Goal: Task Accomplishment & Management: Manage account settings

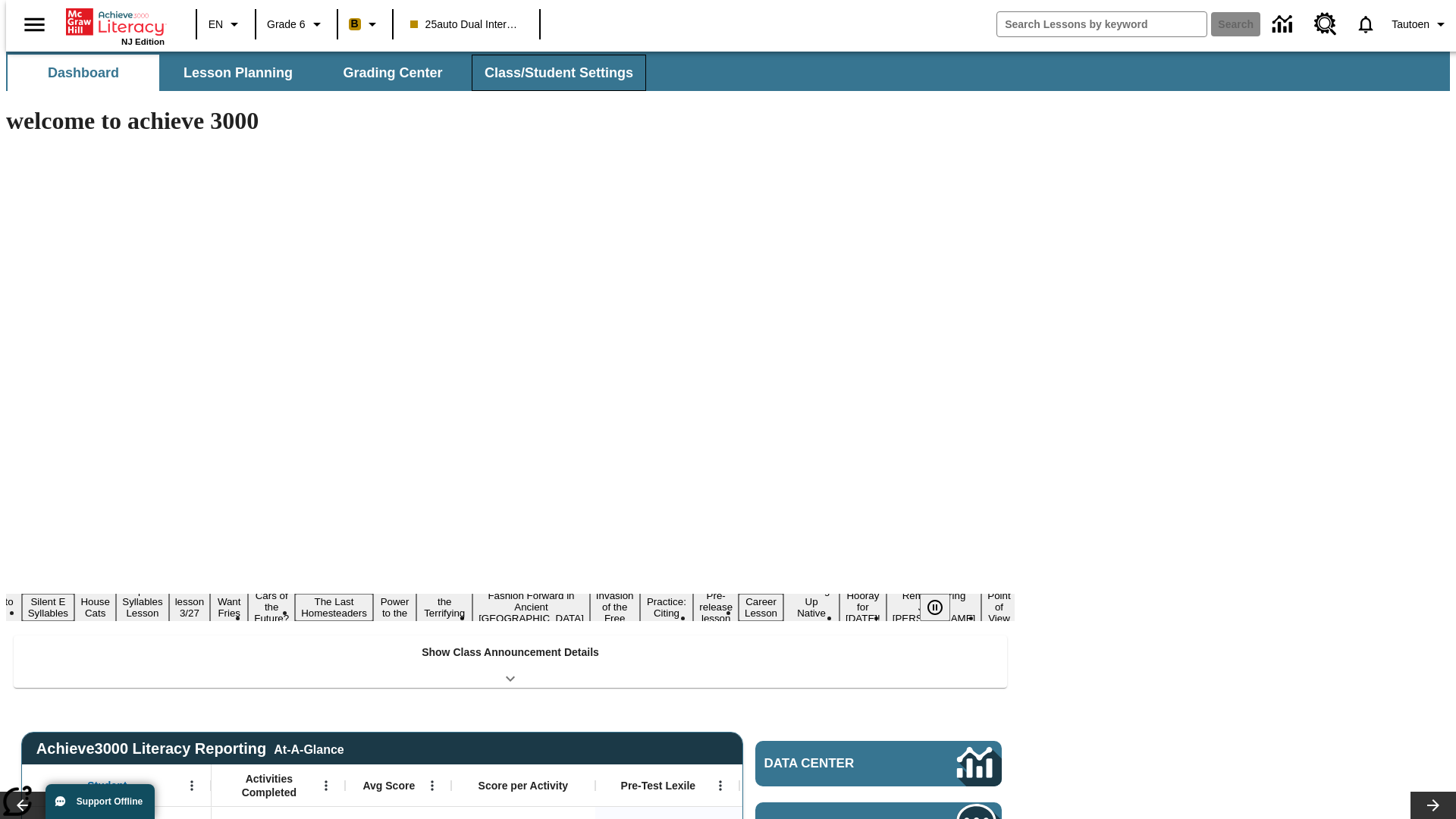
click at [550, 73] on button "Class/Student Settings" at bounding box center [558, 73] width 174 height 36
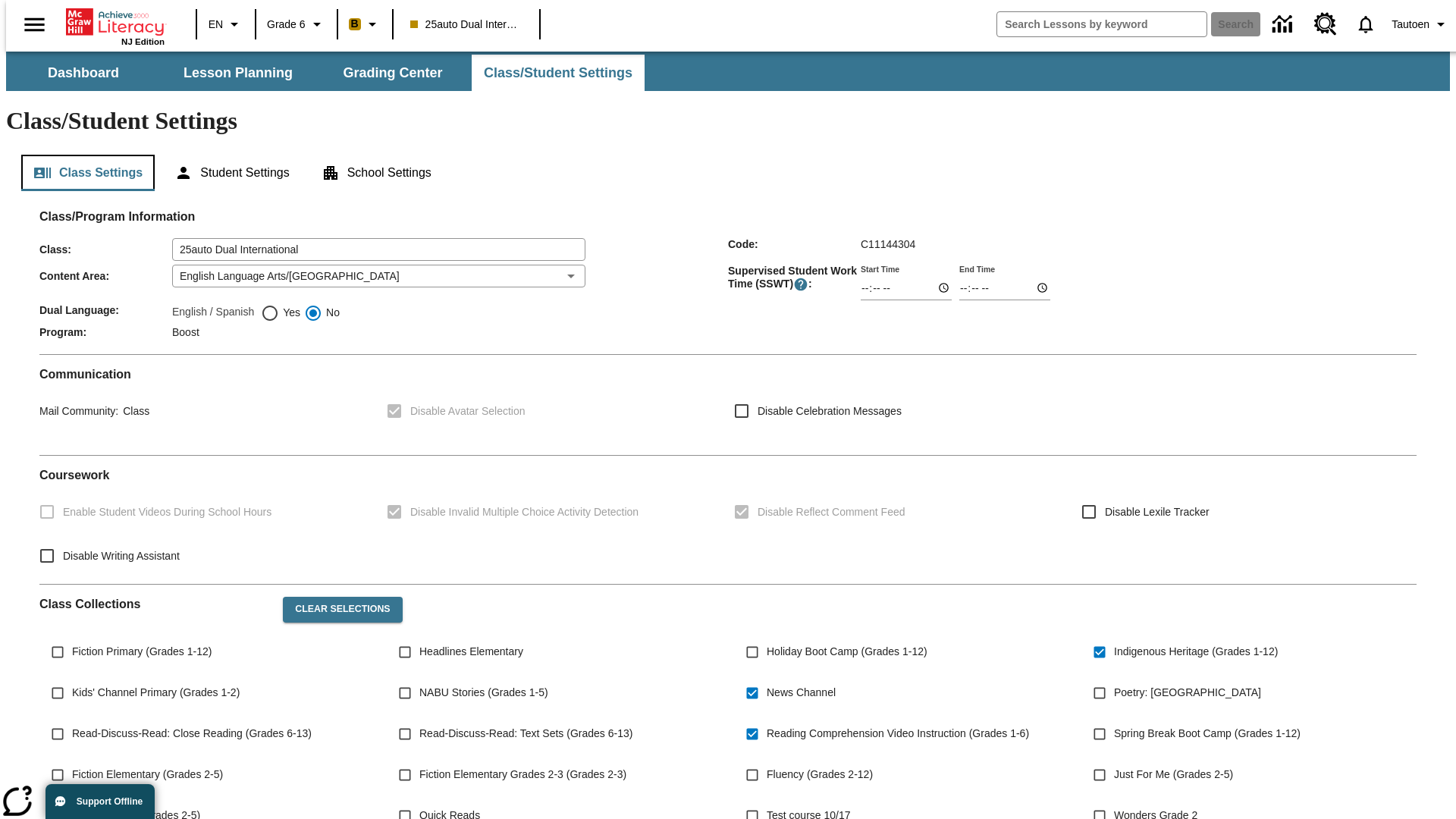
click at [82, 155] on button "Class Settings" at bounding box center [88, 173] width 134 height 36
click at [281, 305] on span "Yes" at bounding box center [290, 313] width 22 height 16
click at [279, 304] on input "Yes" at bounding box center [270, 313] width 18 height 18
radio input "true"
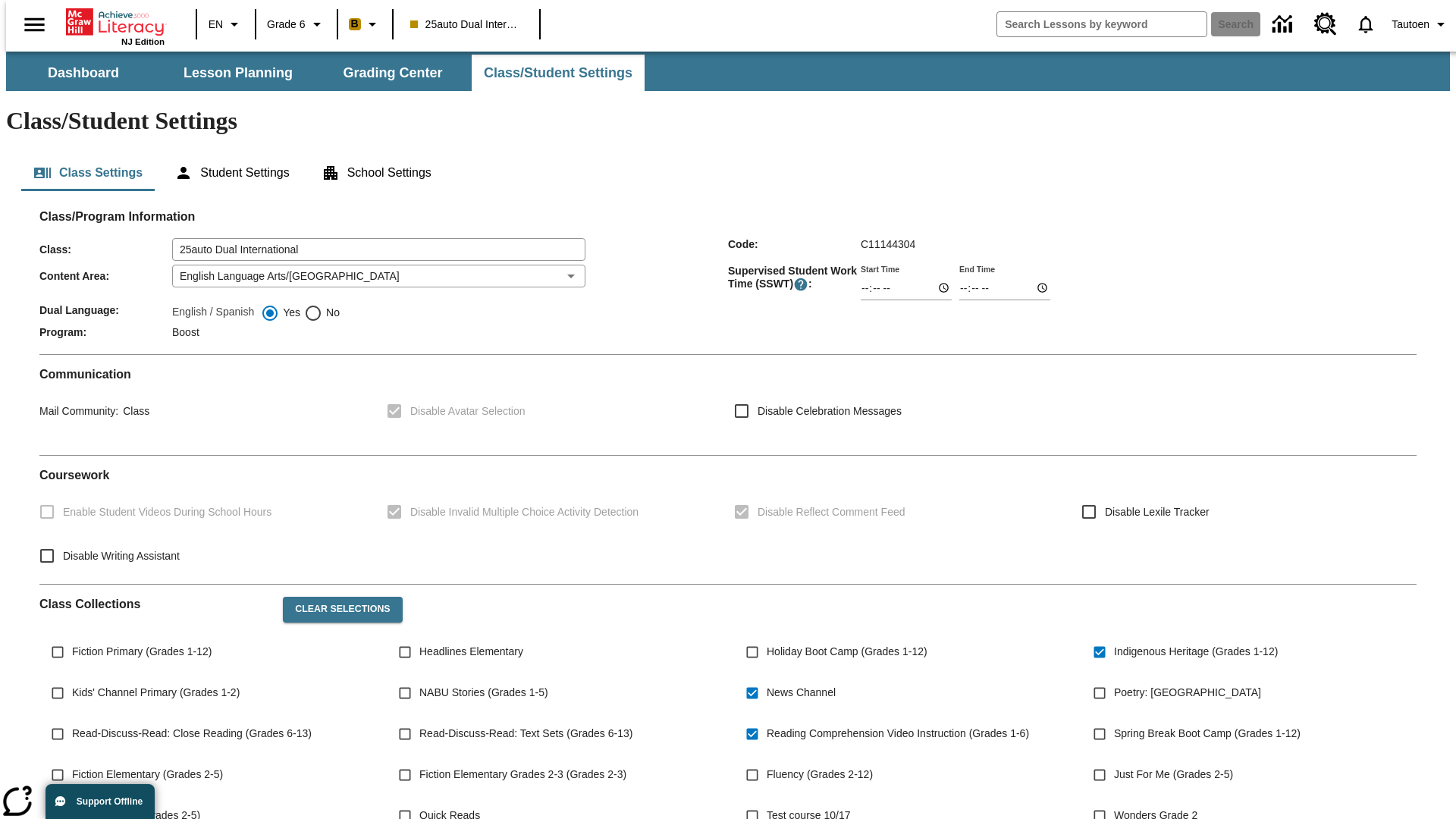
scroll to position [222, 0]
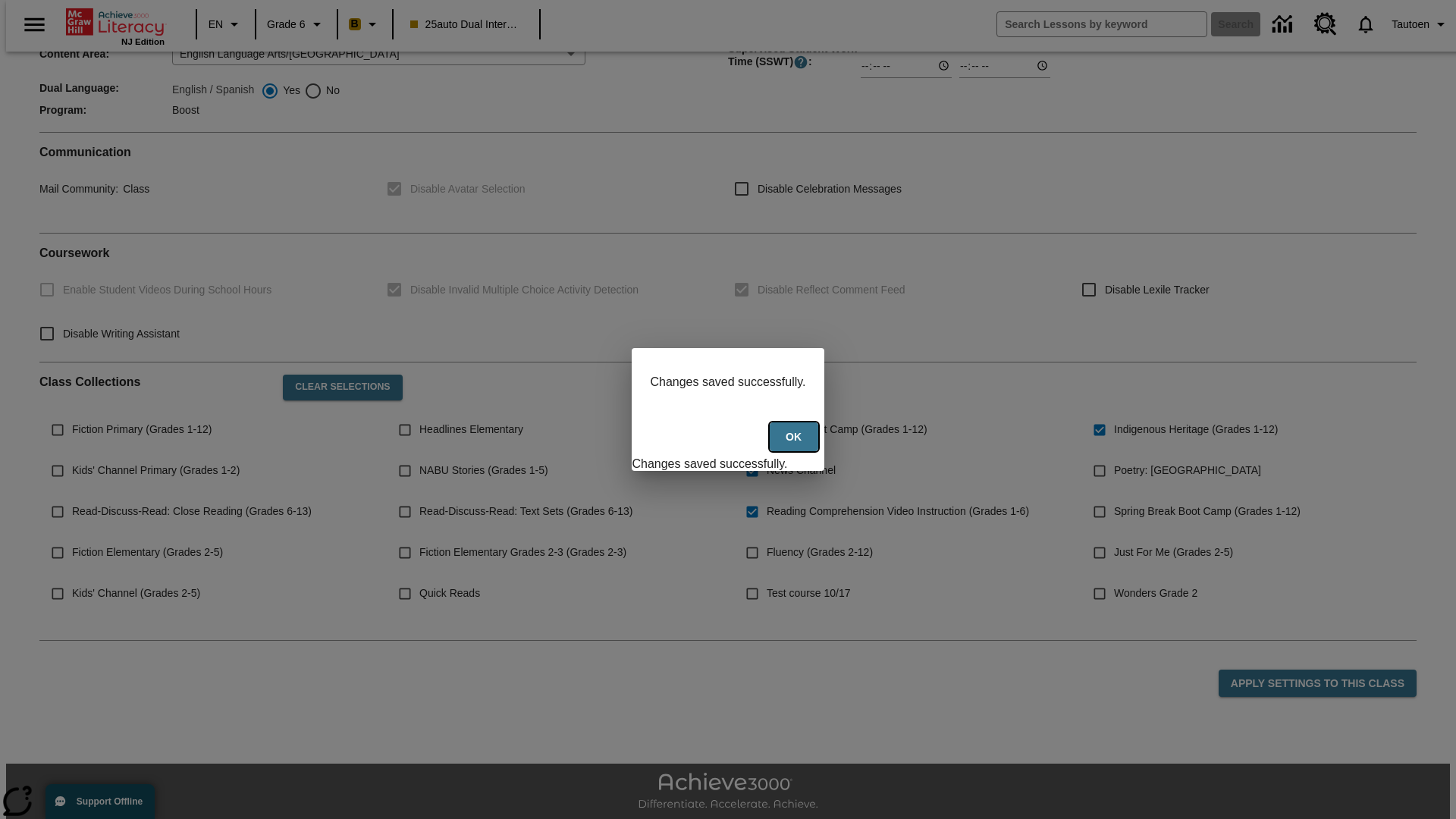
click at [796, 446] on button "Ok" at bounding box center [794, 437] width 49 height 30
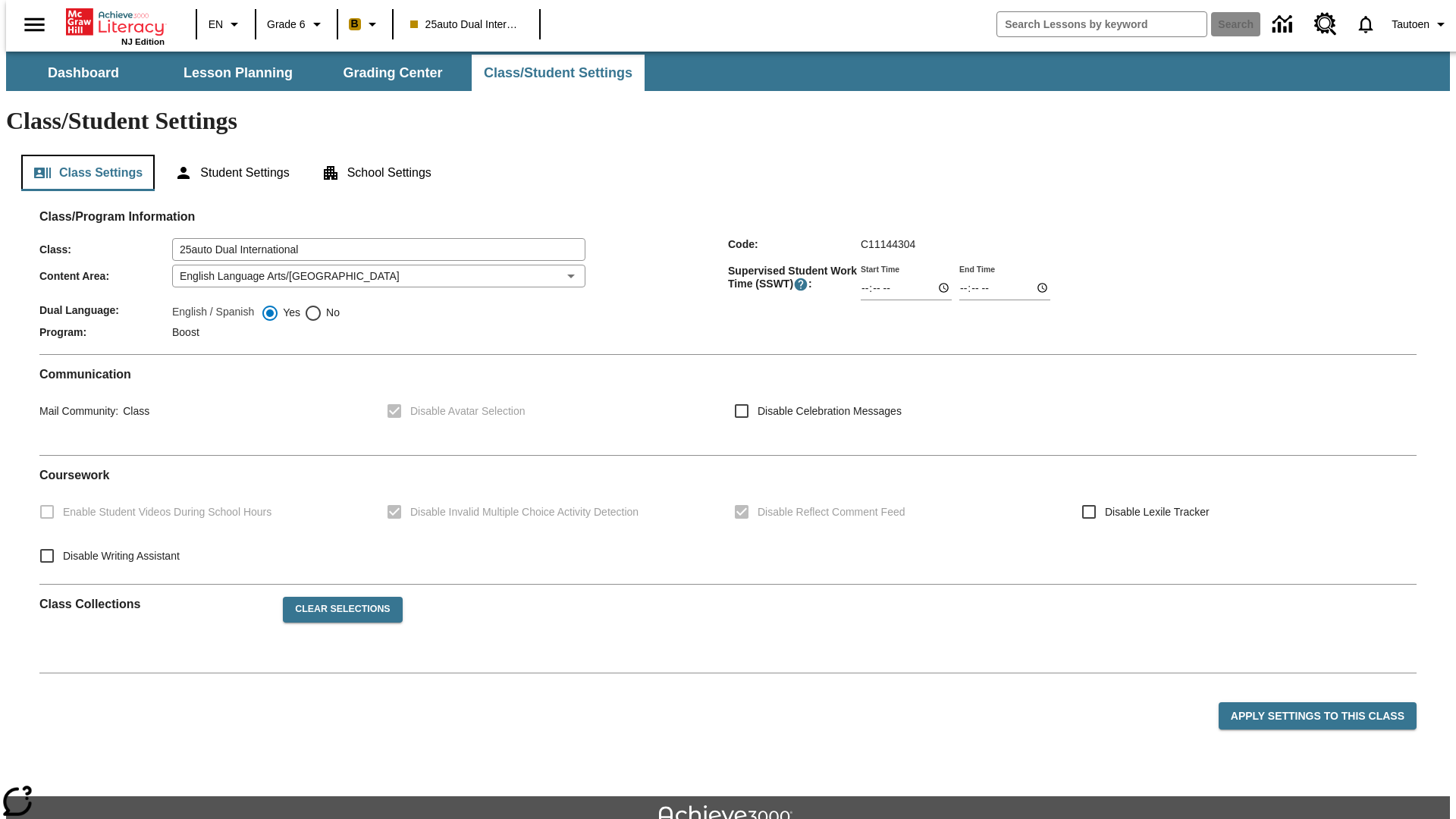
click at [82, 155] on button "Class Settings" at bounding box center [88, 173] width 134 height 36
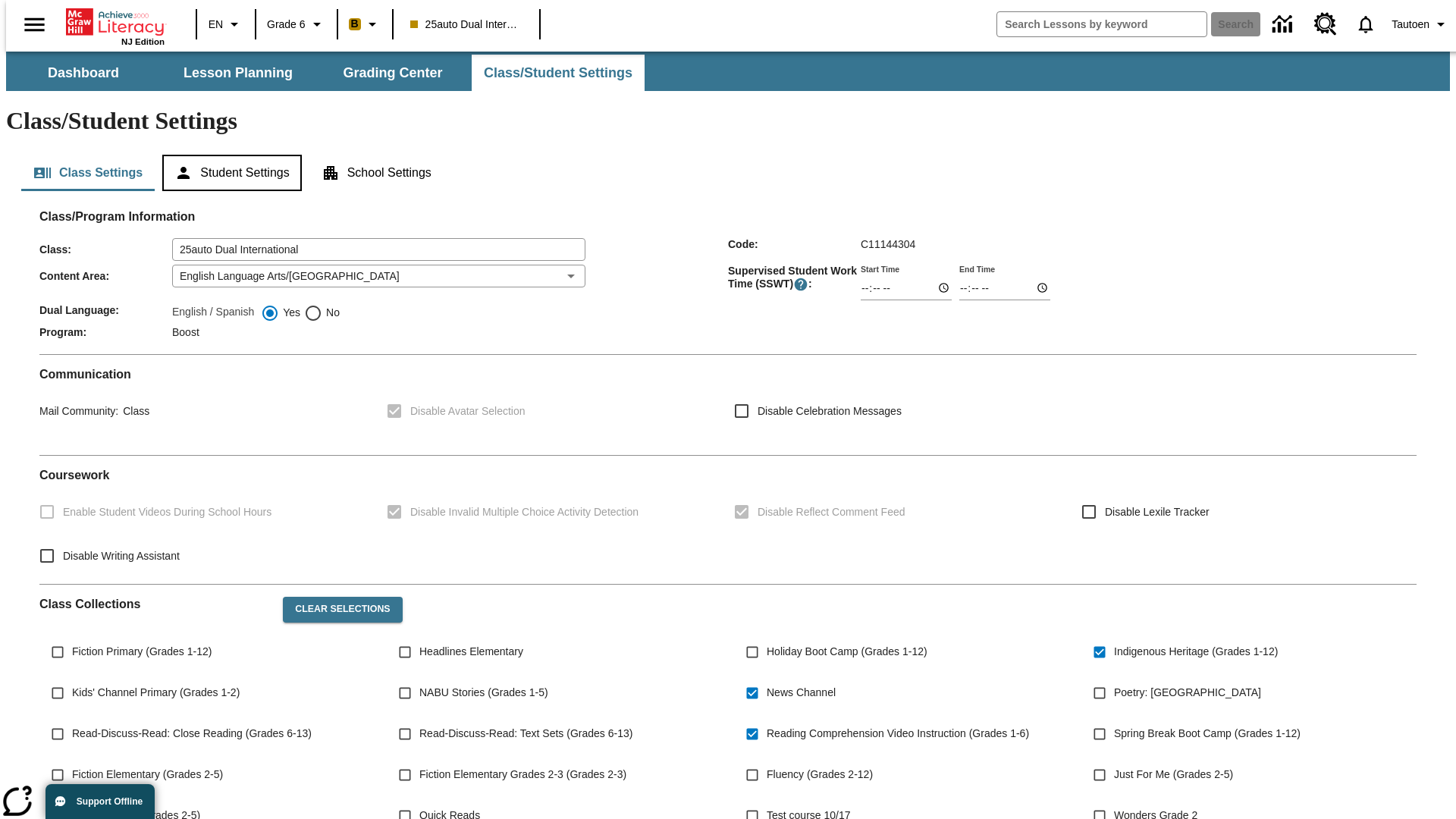
click at [228, 155] on button "Student Settings" at bounding box center [232, 173] width 139 height 36
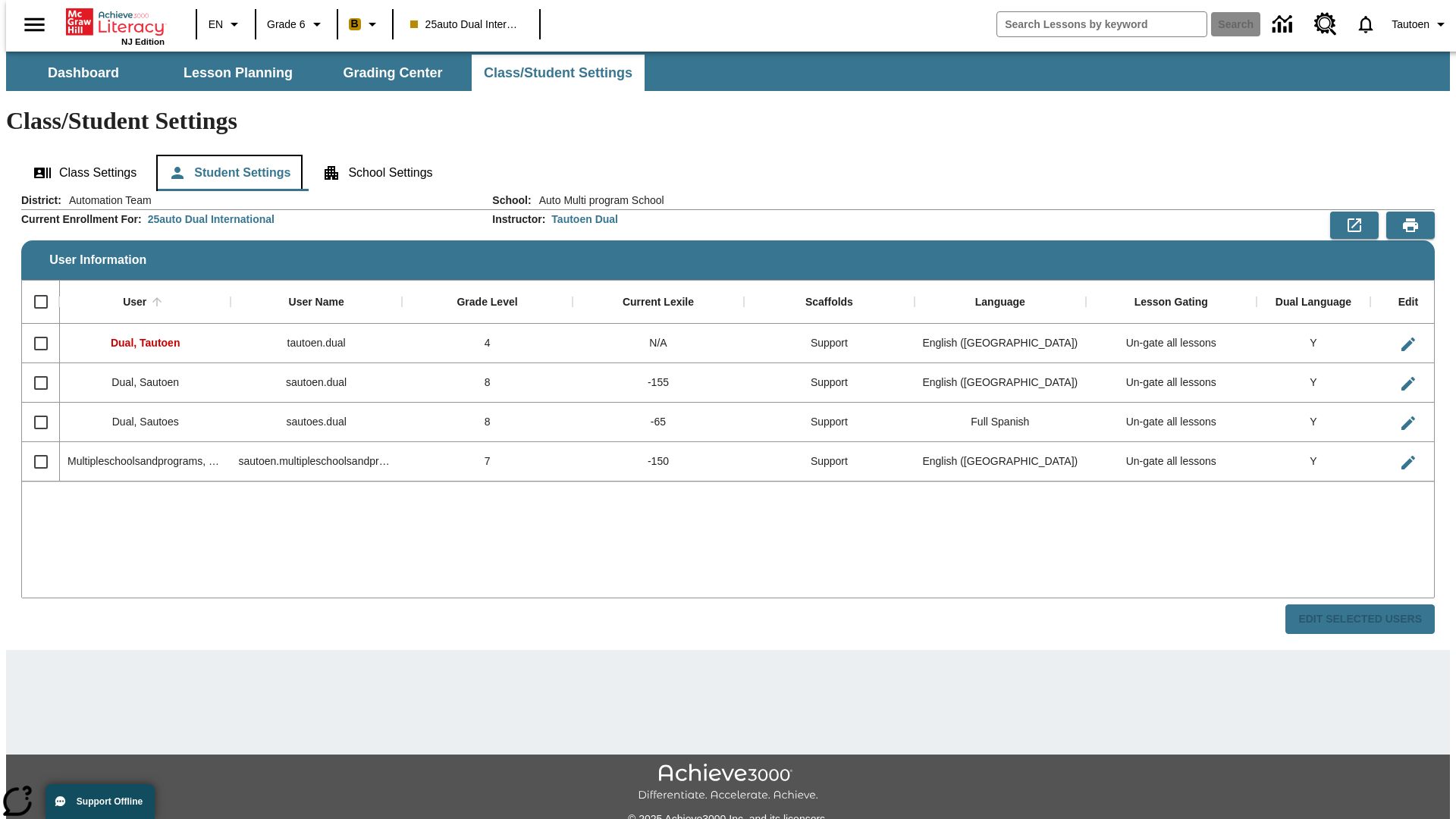
scroll to position [33, 0]
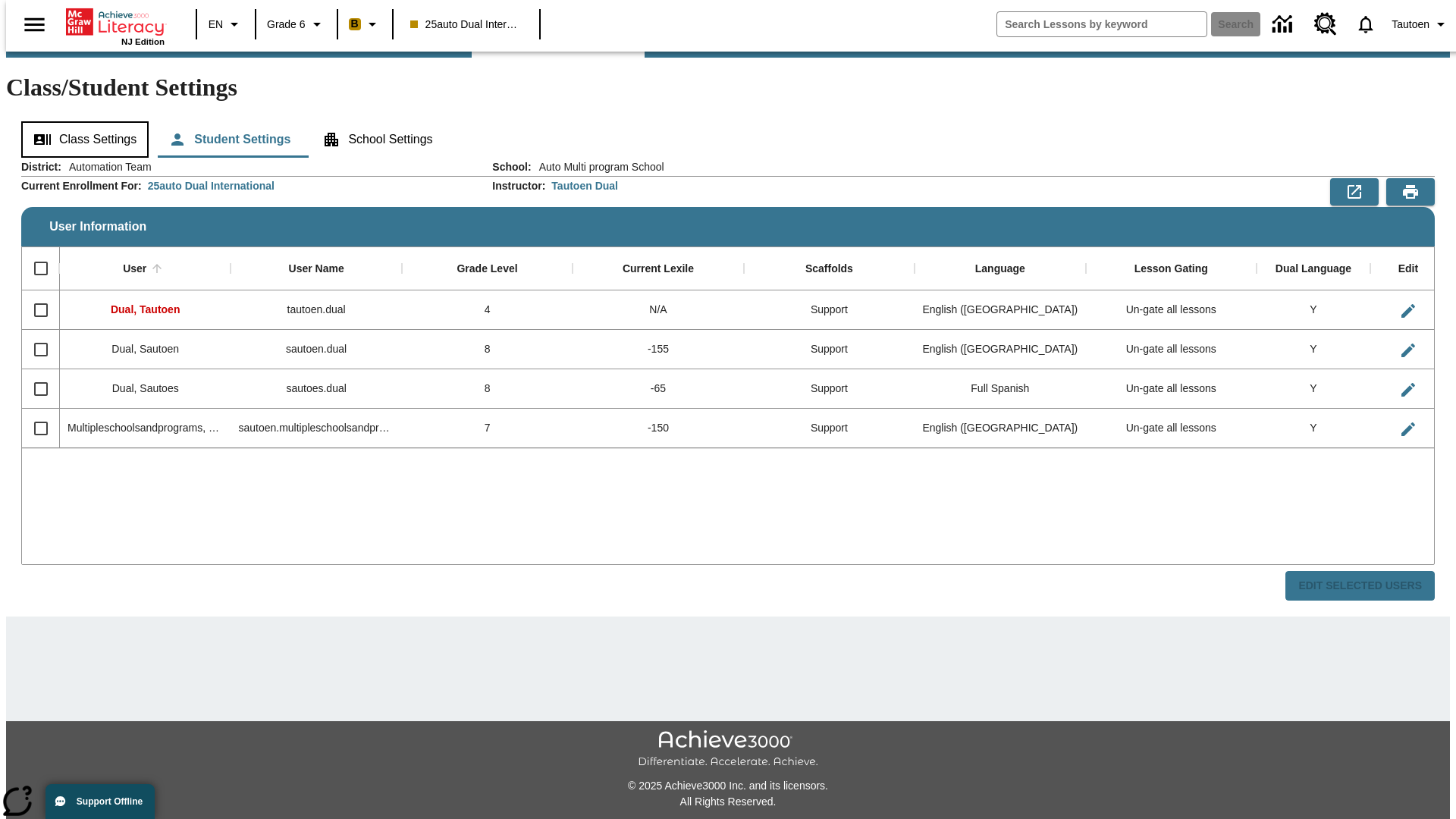
click at [79, 122] on button "Class Settings" at bounding box center [85, 140] width 127 height 36
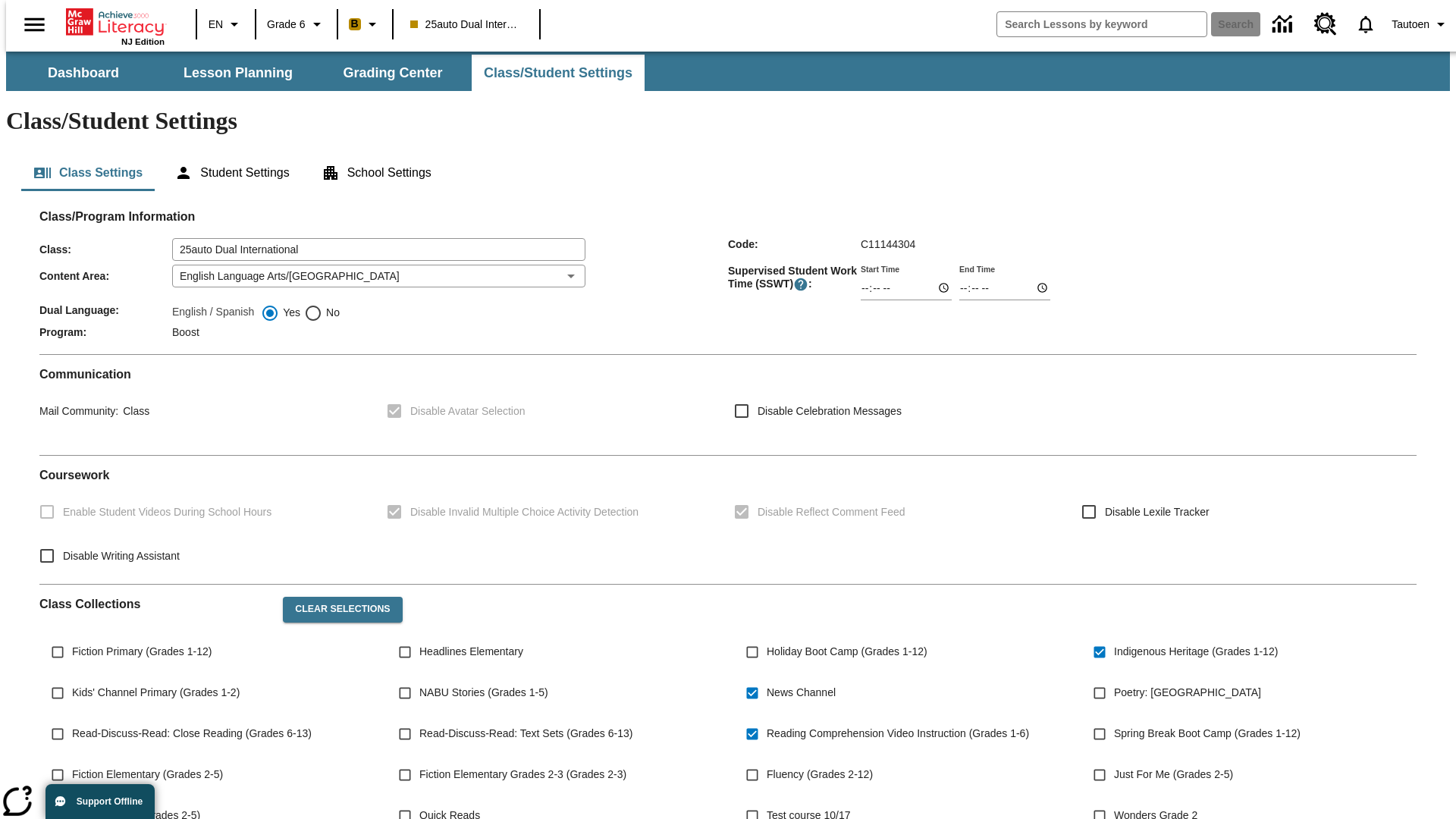
click at [322, 305] on span "No" at bounding box center [330, 313] width 17 height 16
click at [322, 304] on input "No" at bounding box center [313, 313] width 18 height 18
radio input "true"
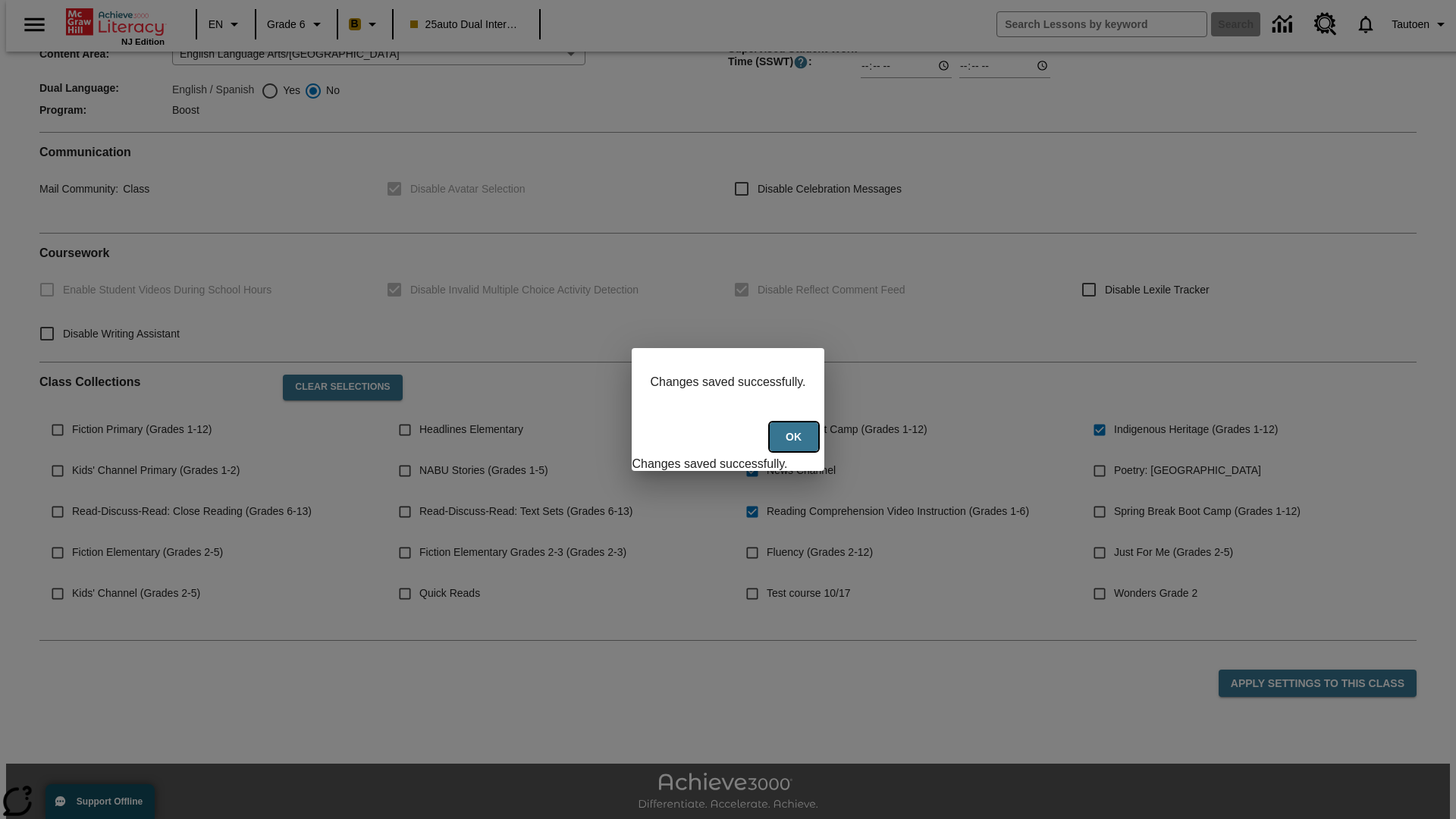
click at [796, 446] on button "Ok" at bounding box center [794, 437] width 49 height 30
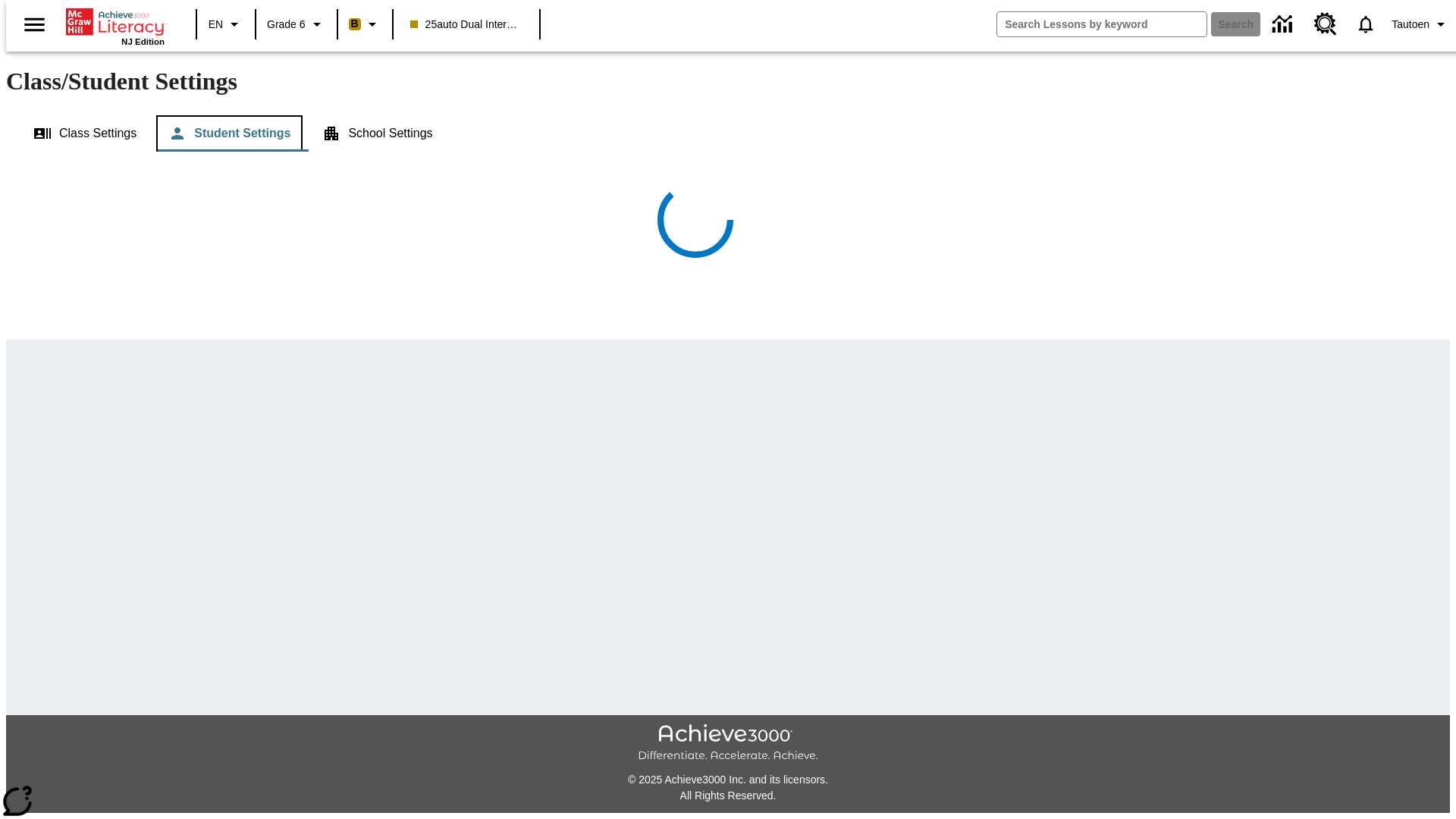
scroll to position [33, 0]
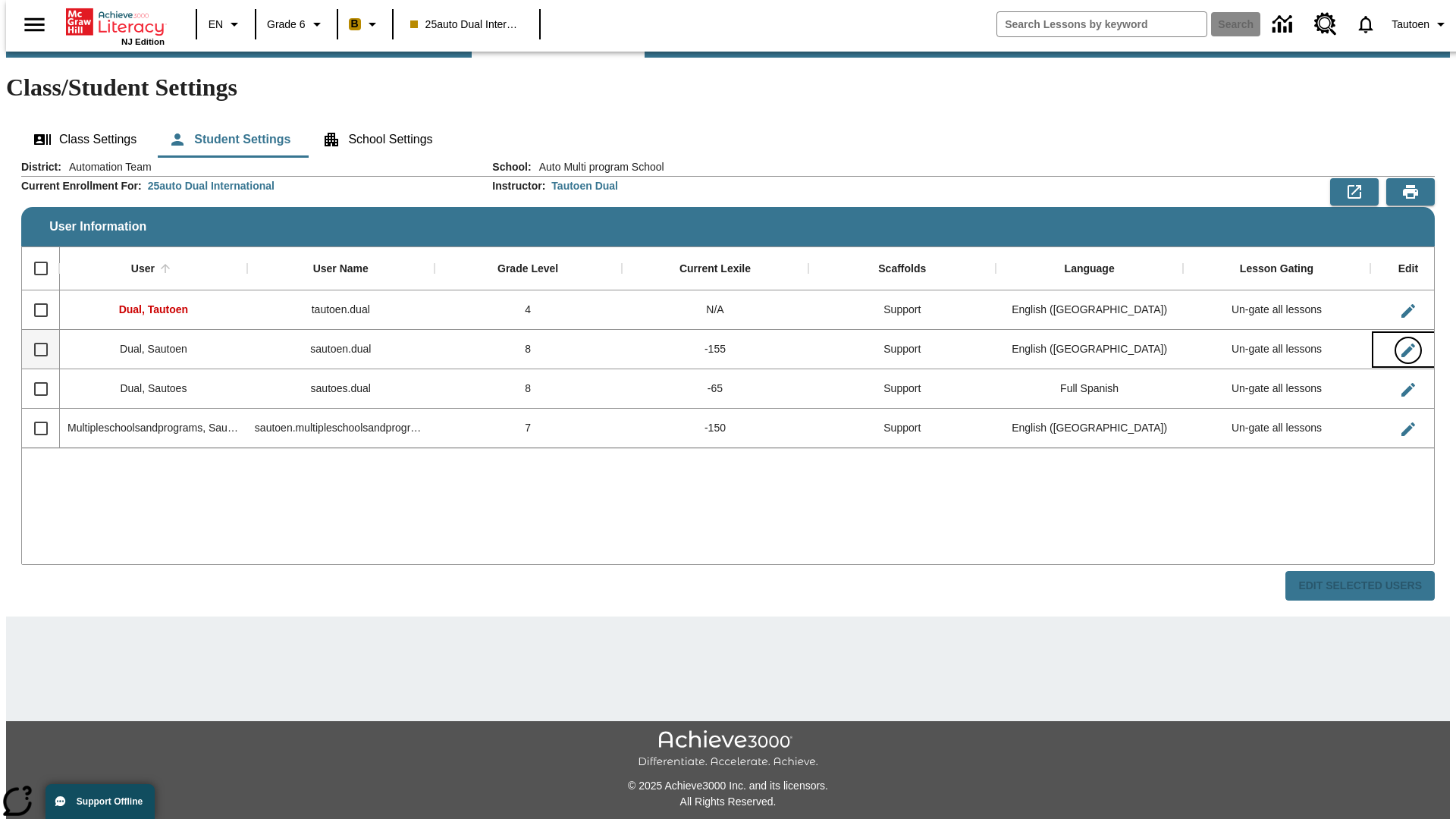
click at [1402, 344] on icon "Edit User" at bounding box center [1408, 350] width 14 height 14
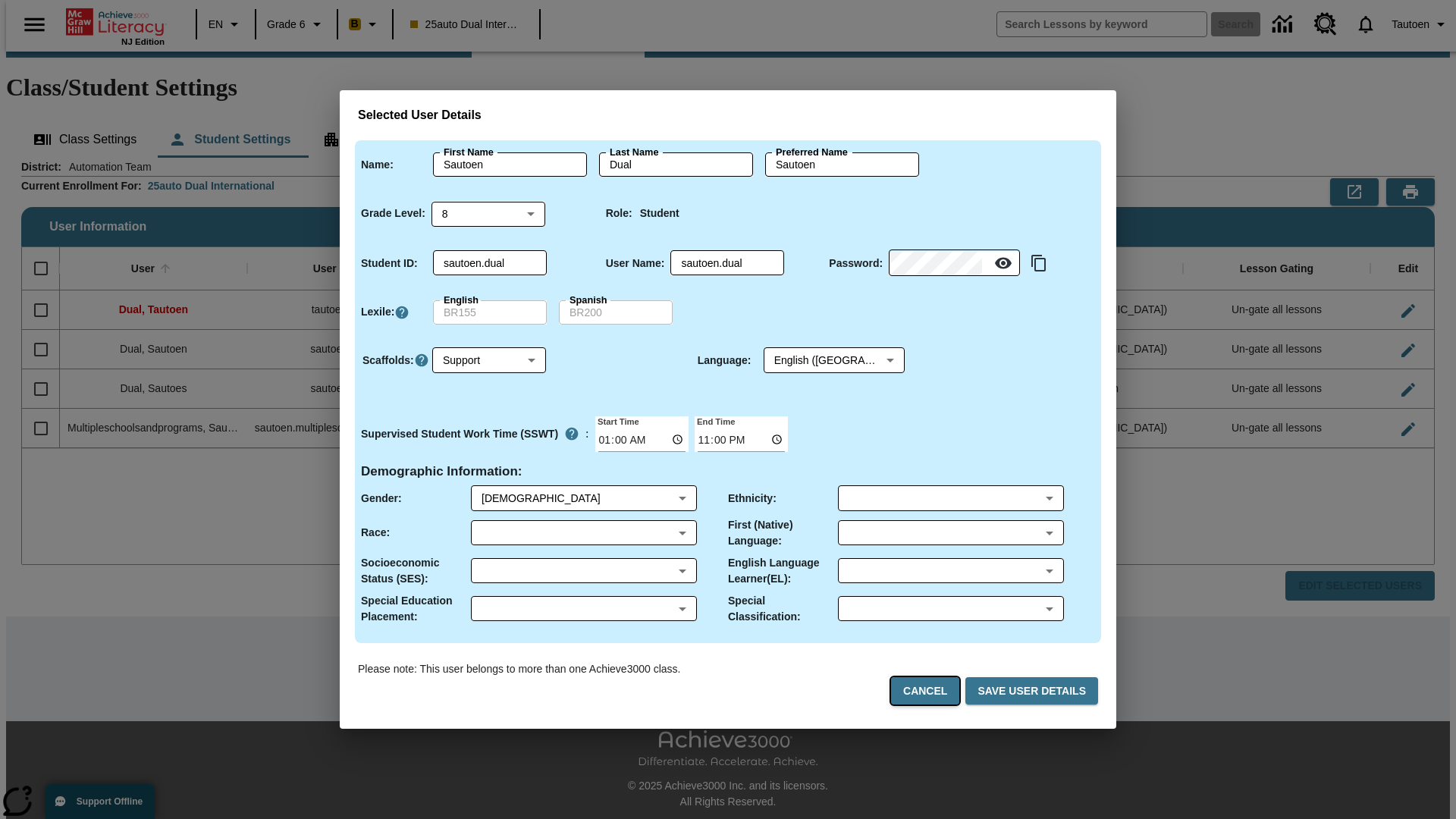
click at [931, 691] on button "Cancel" at bounding box center [926, 691] width 69 height 28
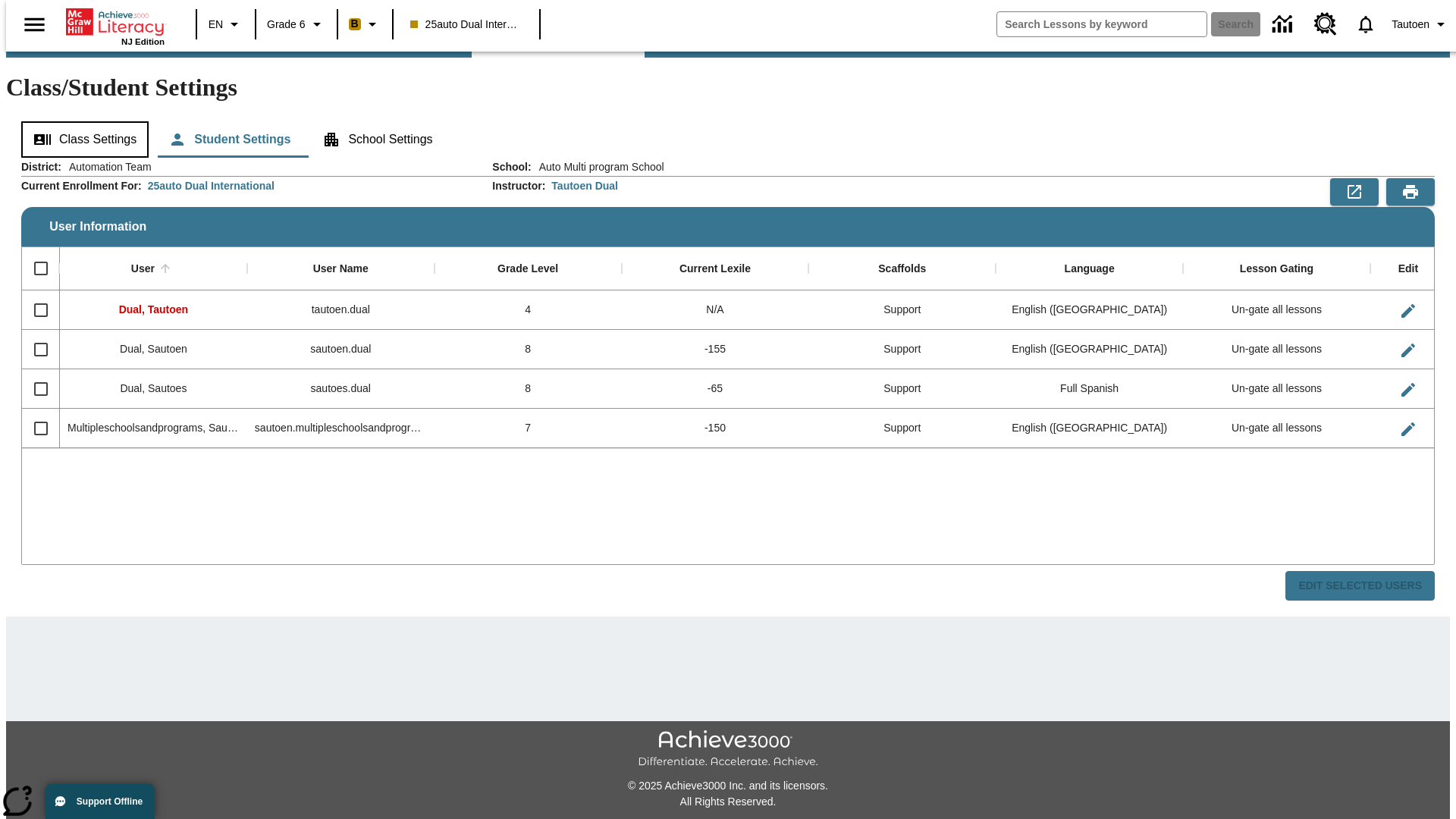
click at [79, 122] on button "Class Settings" at bounding box center [85, 140] width 127 height 36
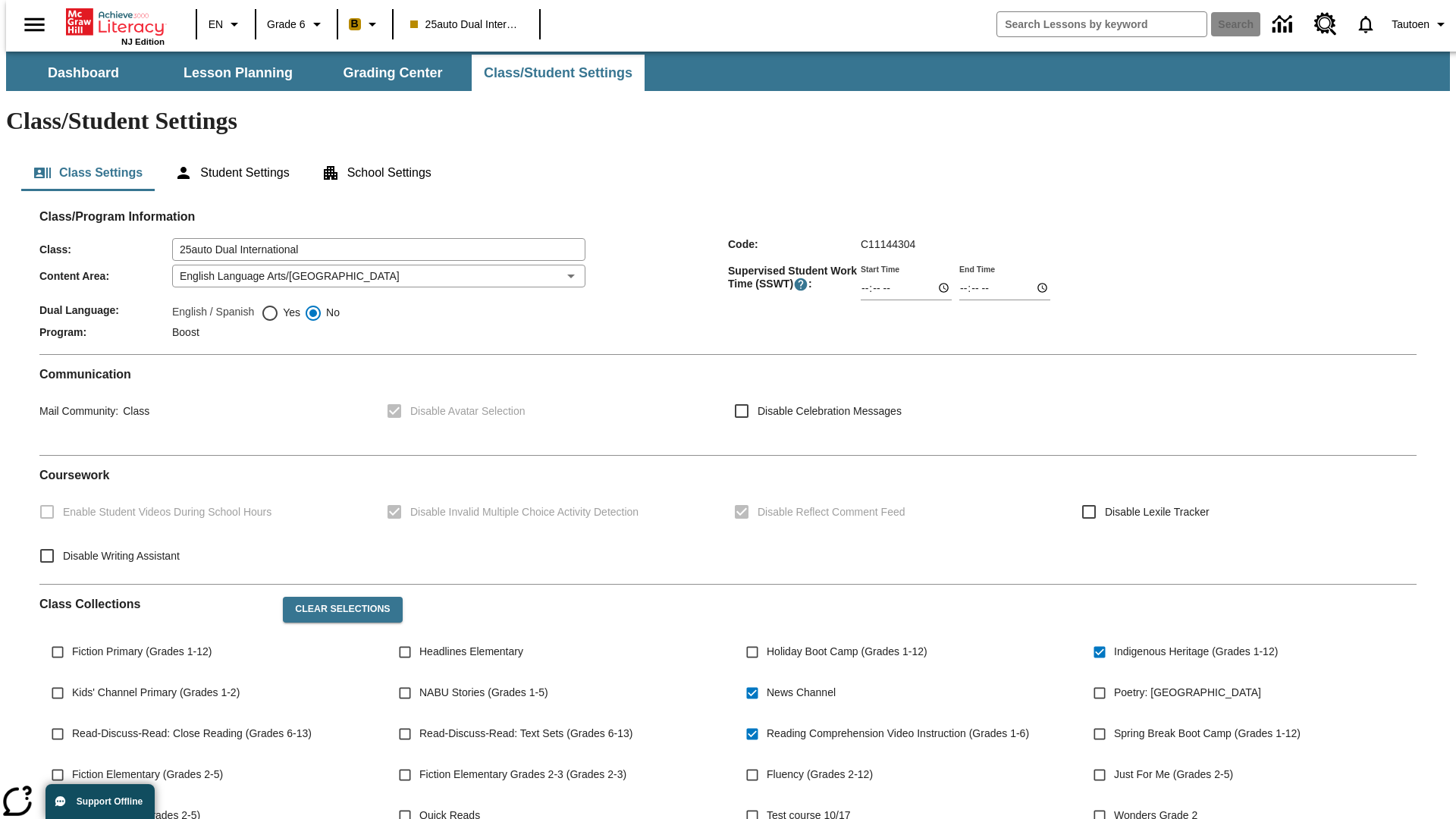
click at [281, 305] on span "Yes" at bounding box center [290, 313] width 22 height 16
click at [279, 304] on input "Yes" at bounding box center [270, 313] width 18 height 18
radio input "true"
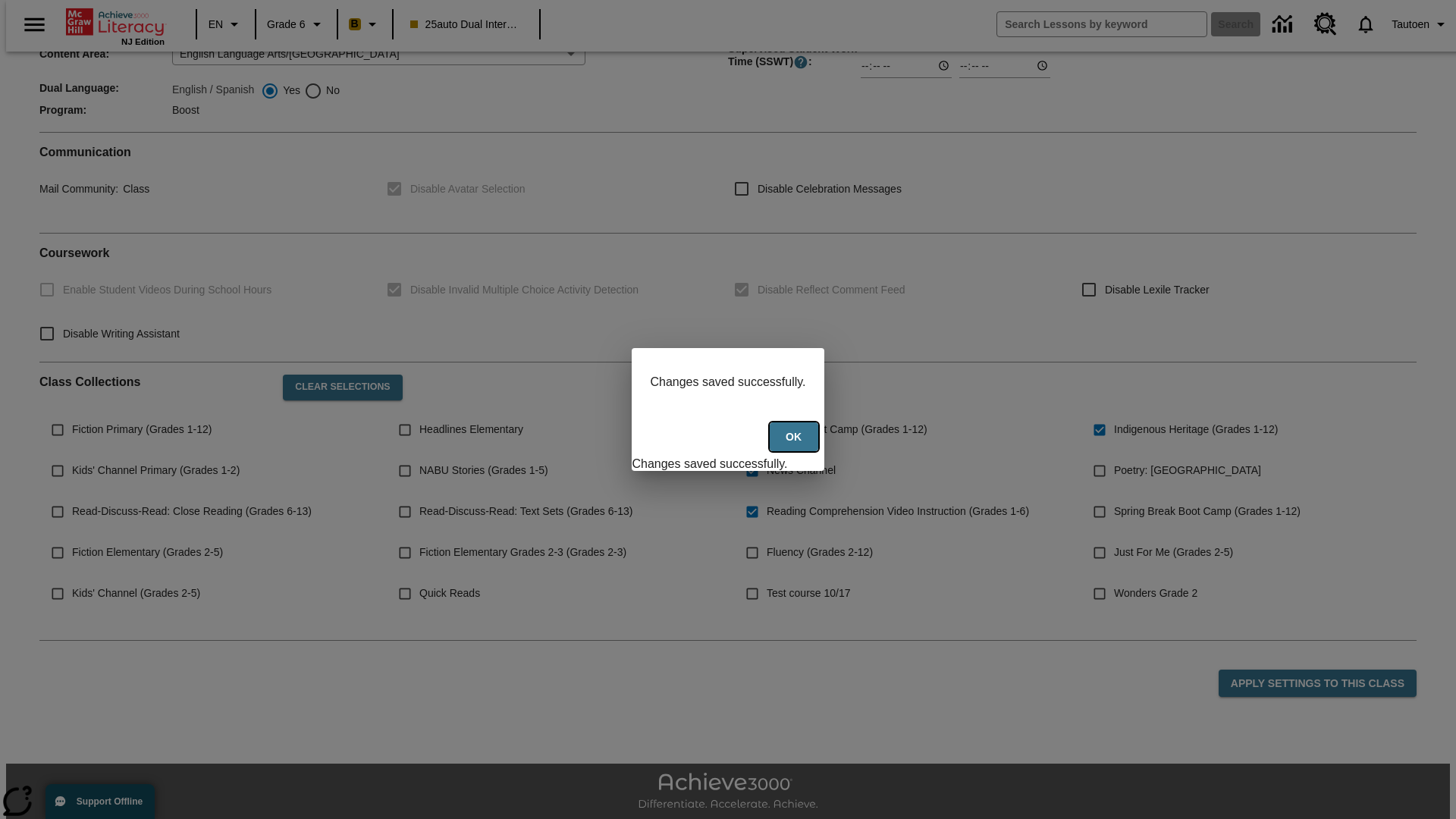
click at [796, 446] on button "Ok" at bounding box center [794, 437] width 49 height 30
